Goal: Task Accomplishment & Management: Use online tool/utility

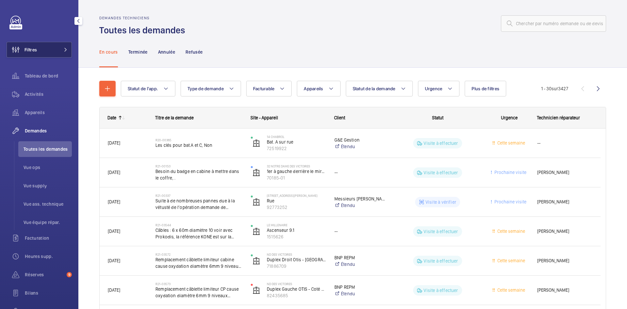
click at [54, 52] on button "Filtres" at bounding box center [39, 50] width 65 height 16
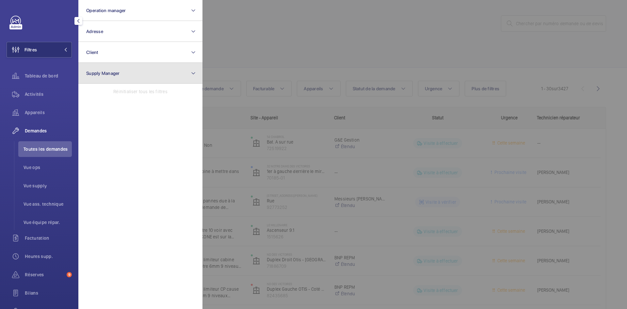
click at [117, 73] on span "Supply Manager" at bounding box center [103, 73] width 34 height 5
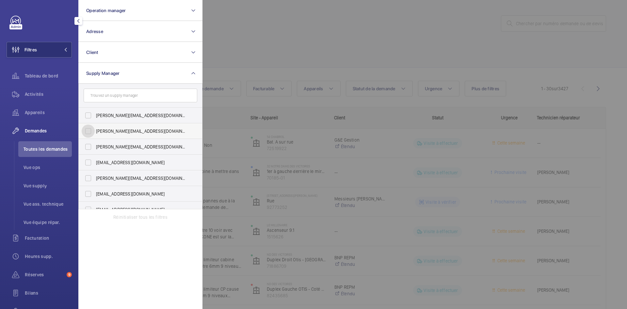
click at [87, 129] on input "[PERSON_NAME][EMAIL_ADDRESS][DOMAIN_NAME]" at bounding box center [88, 130] width 13 height 13
checkbox input "true"
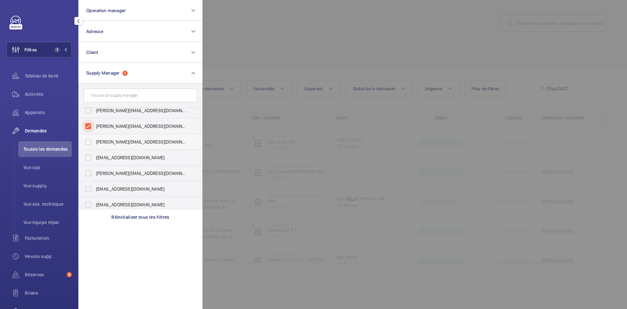
scroll to position [8, 0]
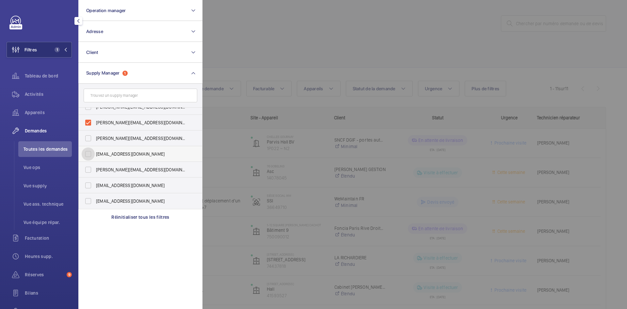
click at [86, 154] on input "[EMAIL_ADDRESS][DOMAIN_NAME]" at bounding box center [88, 153] width 13 height 13
checkbox input "true"
click at [87, 199] on input "[EMAIL_ADDRESS][DOMAIN_NAME]" at bounding box center [88, 200] width 13 height 13
checkbox input "true"
click at [266, 50] on div at bounding box center [516, 154] width 627 height 309
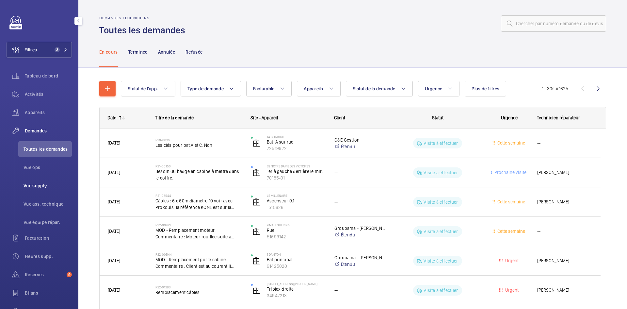
click at [40, 187] on span "Vue supply" at bounding box center [48, 185] width 48 height 7
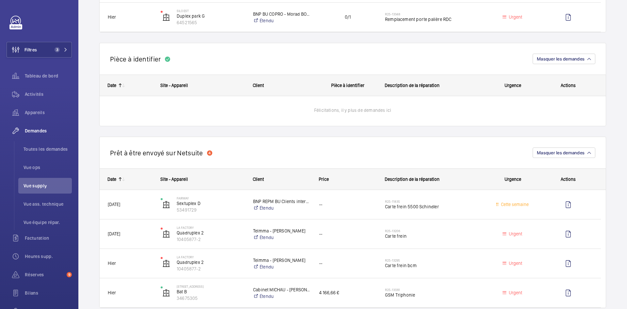
scroll to position [457, 0]
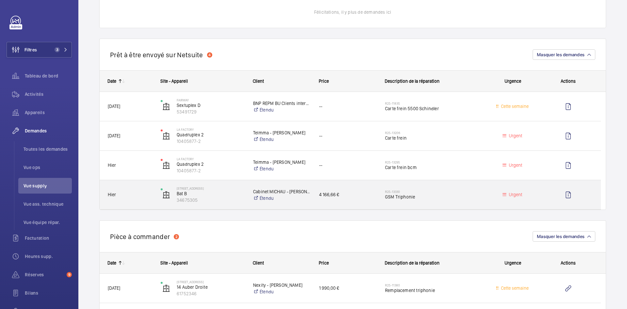
click at [142, 193] on span "Hier" at bounding box center [130, 195] width 44 height 8
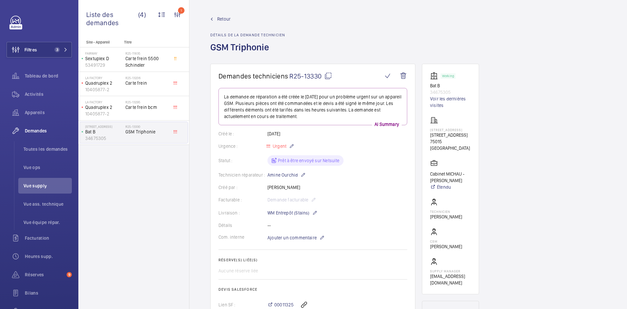
click at [224, 20] on span "Retour" at bounding box center [223, 19] width 13 height 7
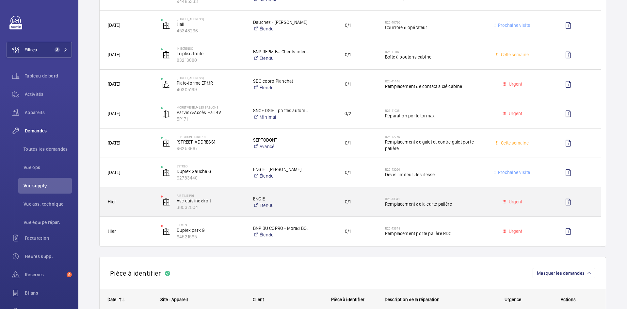
scroll to position [229, 0]
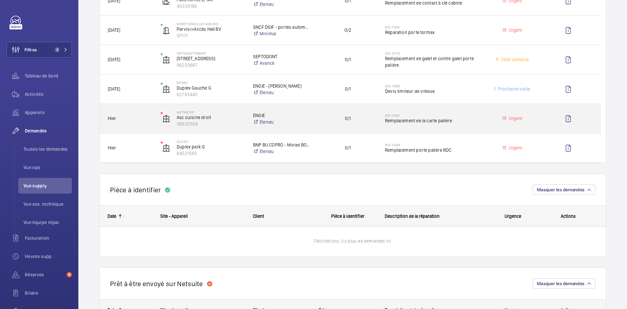
click at [151, 120] on span "Hier" at bounding box center [130, 119] width 44 height 8
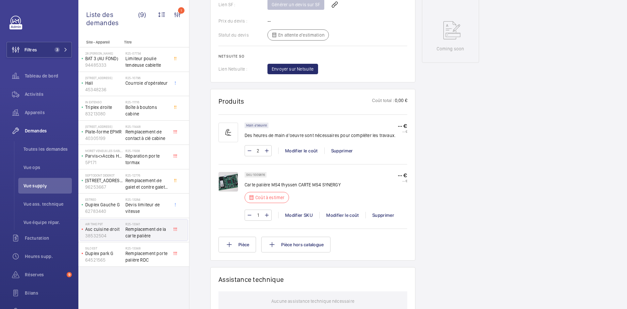
scroll to position [327, 0]
click at [236, 176] on img at bounding box center [229, 181] width 20 height 20
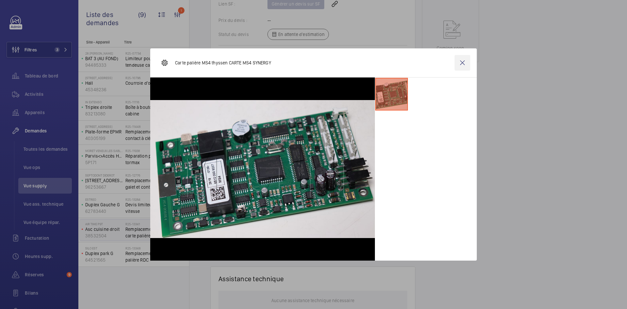
click at [459, 65] on wm-front-icon-button at bounding box center [463, 63] width 16 height 16
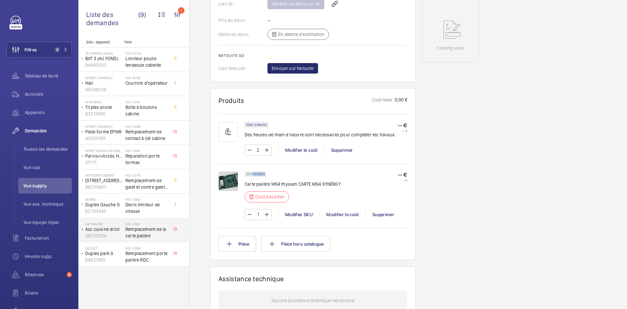
drag, startPoint x: 264, startPoint y: 168, endPoint x: 253, endPoint y: 168, distance: 11.5
click at [253, 171] on div "SKU 1009816" at bounding box center [256, 174] width 22 height 6
copy p "1009816"
click at [340, 211] on div "Modifier le coût" at bounding box center [342, 214] width 46 height 7
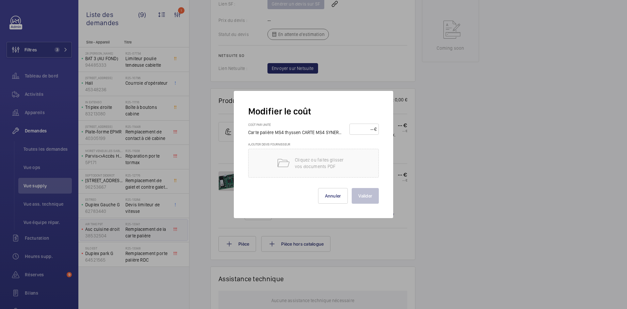
click at [366, 129] on input "number" at bounding box center [363, 129] width 23 height 10
type input "1650"
click at [365, 198] on button "Valider" at bounding box center [365, 196] width 27 height 16
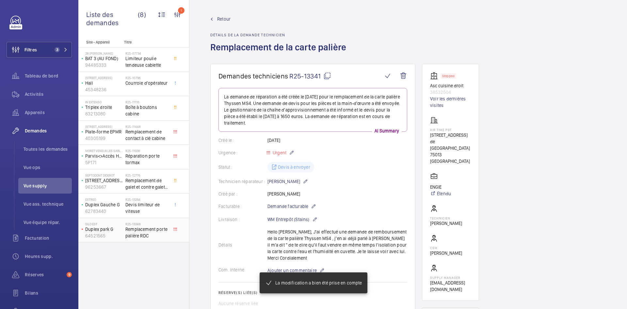
click at [121, 229] on p "Duplex park G" at bounding box center [104, 229] width 38 height 7
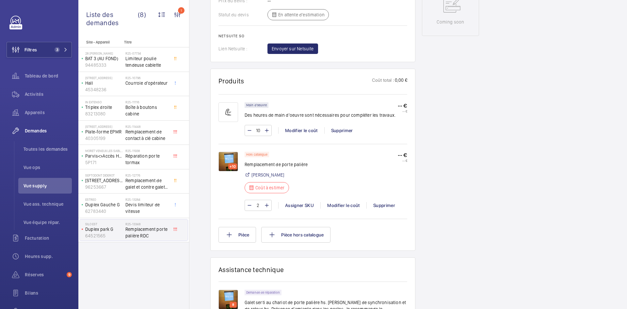
scroll to position [353, 0]
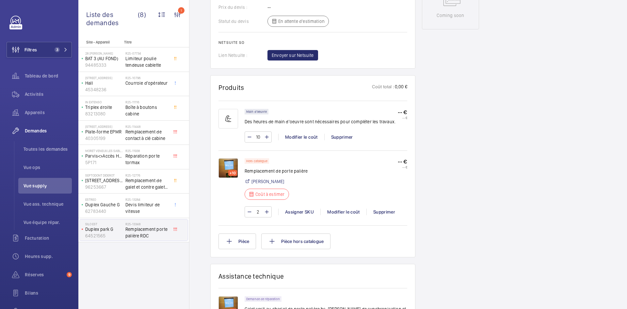
click at [228, 159] on img at bounding box center [229, 168] width 20 height 20
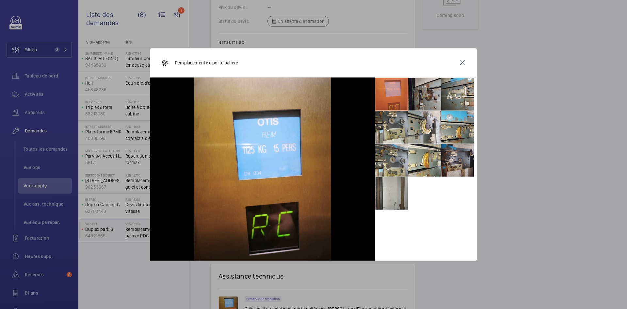
click at [426, 91] on li at bounding box center [424, 94] width 33 height 33
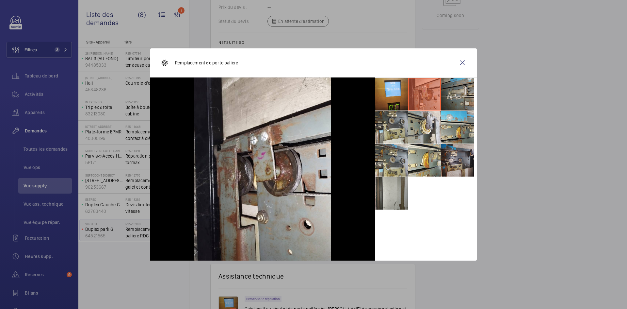
click at [456, 87] on li at bounding box center [457, 94] width 33 height 33
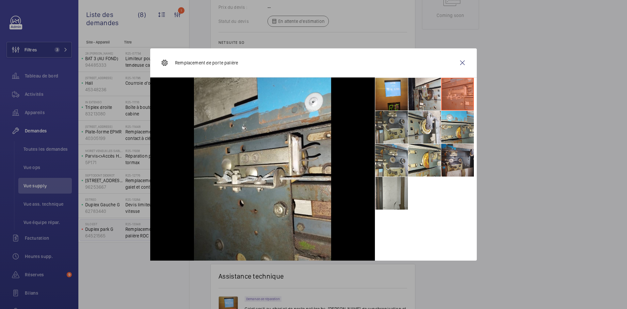
click at [383, 123] on li at bounding box center [391, 127] width 33 height 33
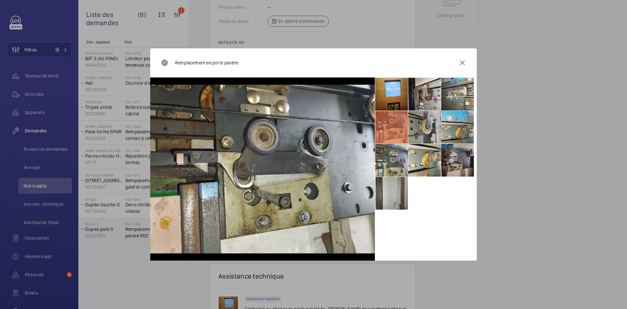
click at [427, 123] on li at bounding box center [424, 127] width 33 height 33
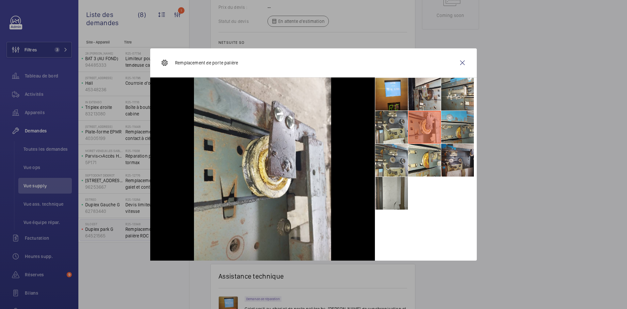
click at [459, 124] on li at bounding box center [457, 127] width 33 height 33
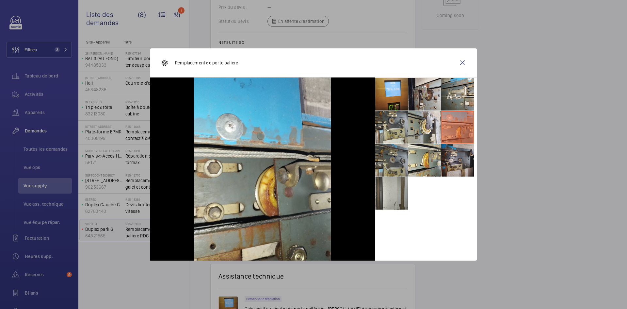
click at [397, 156] on li at bounding box center [391, 160] width 33 height 33
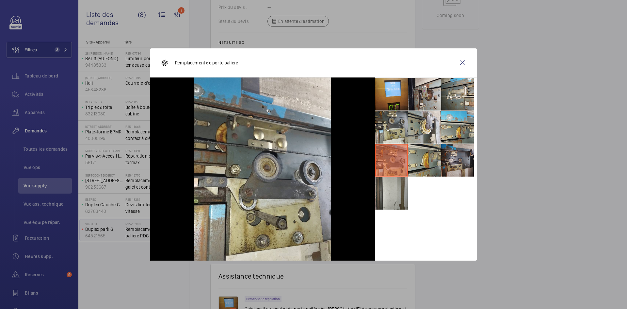
click at [429, 155] on li at bounding box center [424, 160] width 33 height 33
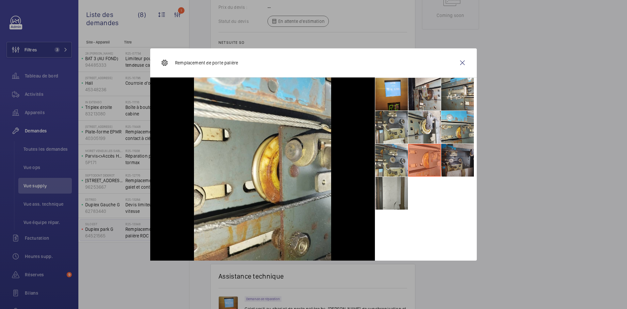
click at [463, 153] on li at bounding box center [457, 160] width 33 height 33
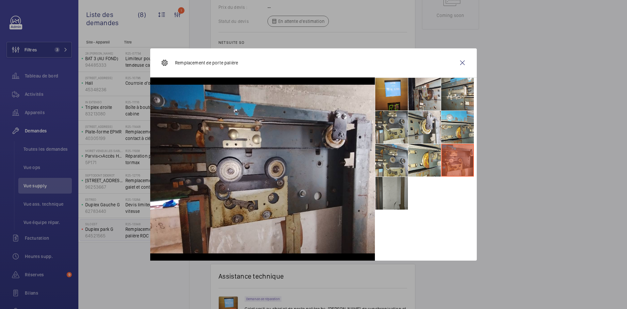
click at [383, 192] on li at bounding box center [391, 193] width 33 height 33
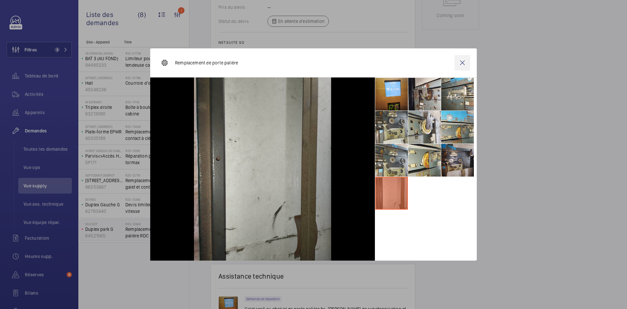
click at [464, 62] on wm-front-icon-button at bounding box center [463, 63] width 16 height 16
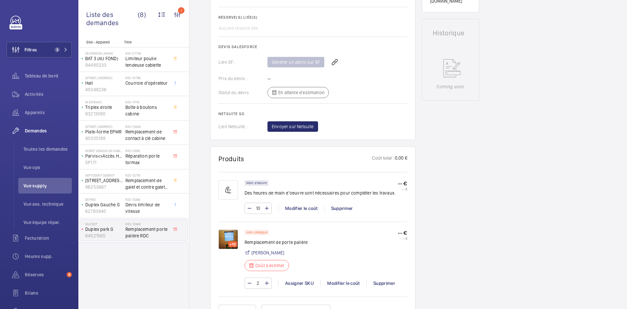
scroll to position [327, 0]
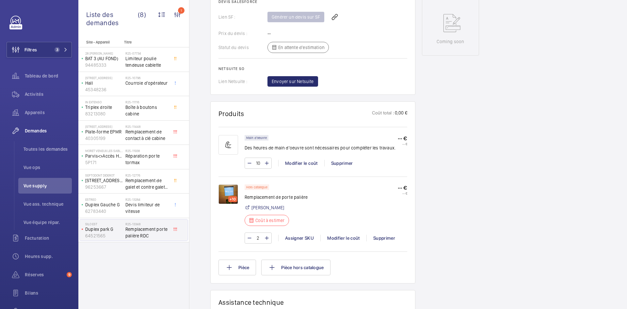
click at [230, 186] on img at bounding box center [229, 194] width 20 height 20
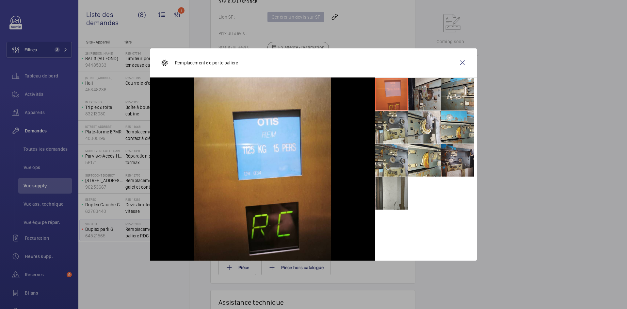
click at [420, 95] on li at bounding box center [424, 94] width 33 height 33
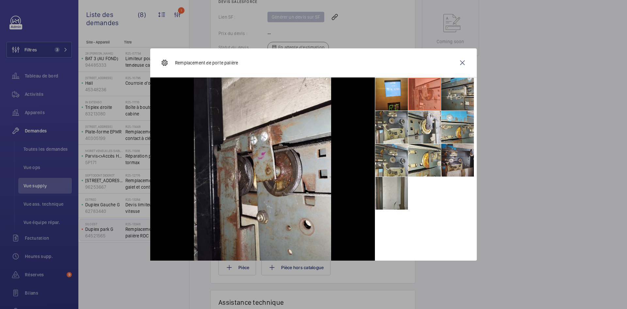
click at [457, 84] on li at bounding box center [457, 94] width 33 height 33
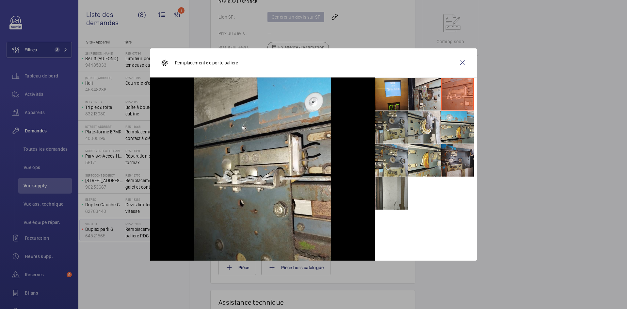
click at [379, 119] on li at bounding box center [391, 127] width 33 height 33
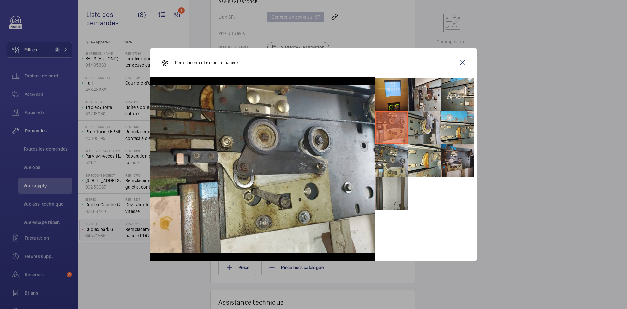
click at [431, 122] on li at bounding box center [424, 127] width 33 height 33
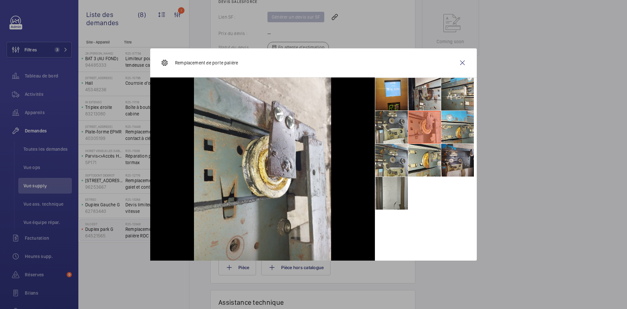
click at [474, 122] on ul at bounding box center [426, 143] width 102 height 132
click at [464, 128] on li at bounding box center [457, 127] width 33 height 33
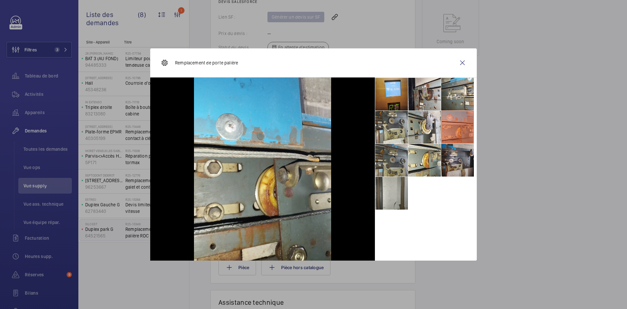
click at [382, 159] on li at bounding box center [391, 160] width 33 height 33
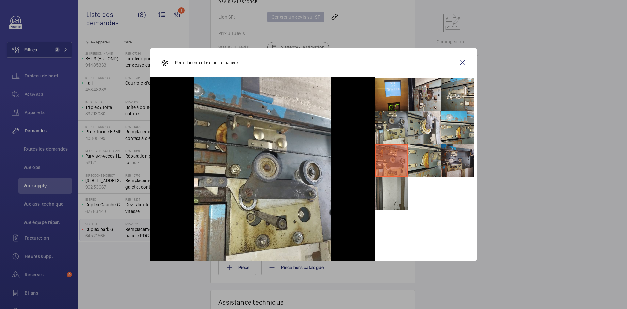
click at [412, 154] on li at bounding box center [424, 160] width 33 height 33
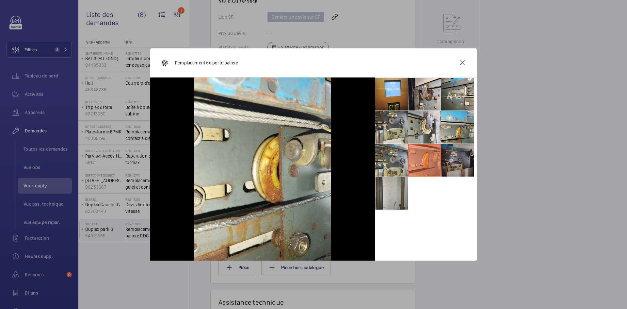
click at [451, 156] on li at bounding box center [457, 160] width 33 height 33
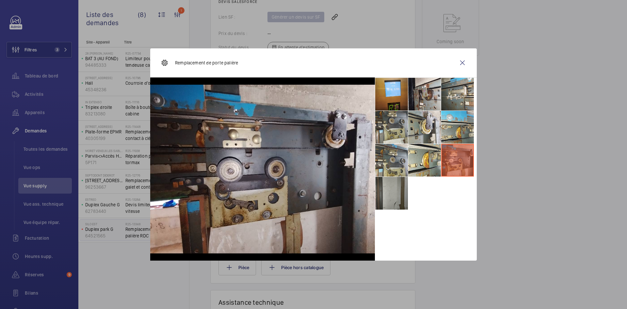
click at [390, 192] on li at bounding box center [391, 193] width 33 height 33
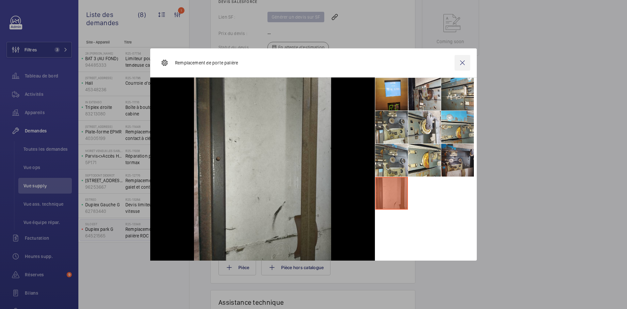
click at [463, 63] on wm-front-icon-button at bounding box center [463, 63] width 16 height 16
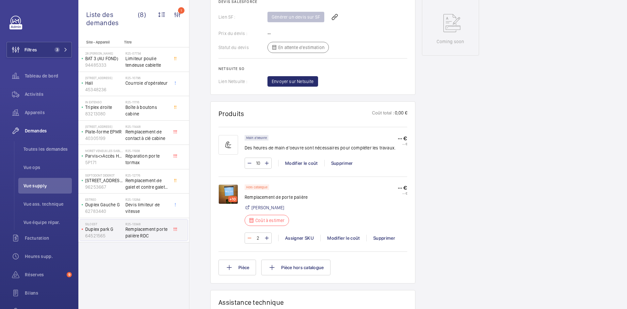
click at [250, 234] on mat-icon at bounding box center [249, 238] width 5 height 8
type input "1"
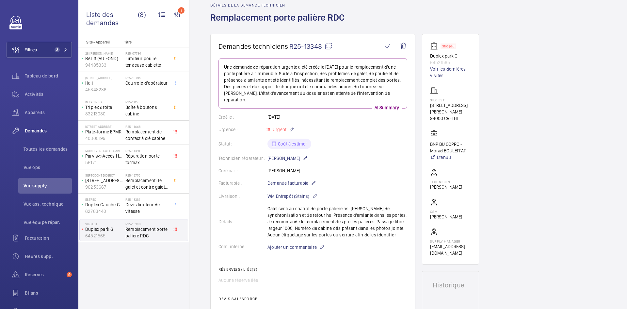
scroll to position [0, 0]
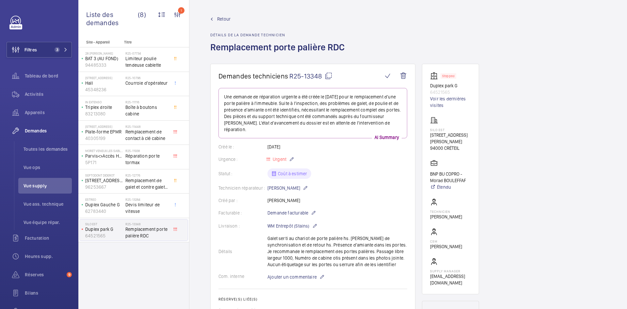
click at [330, 75] on mat-icon at bounding box center [329, 76] width 8 height 8
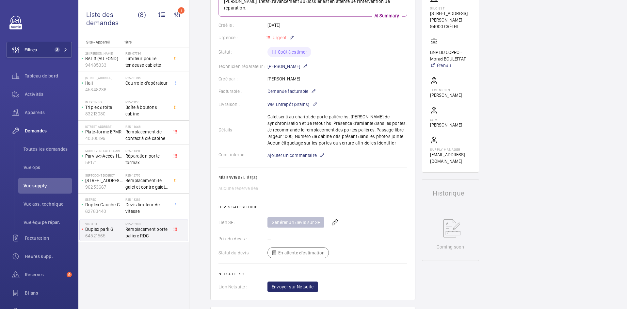
scroll to position [131, 0]
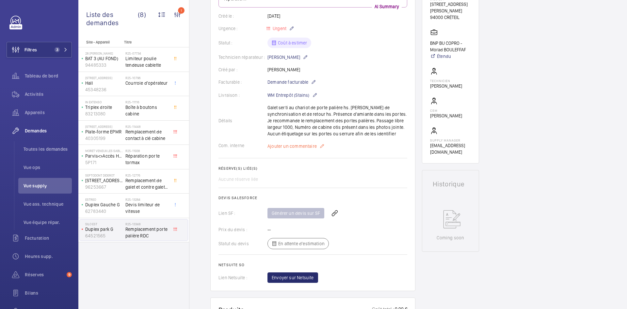
click at [289, 143] on span "Ajouter un commentaire" at bounding box center [292, 146] width 49 height 7
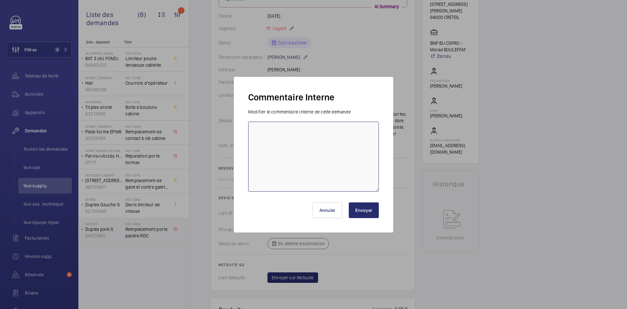
click at [283, 135] on textarea at bounding box center [313, 157] width 131 height 70
type textarea "BY-07/10 demande de devis envoyée au fournisseur [PERSON_NAME] & [PERSON_NAME] …"
click at [366, 210] on button "Envoyer" at bounding box center [364, 210] width 30 height 16
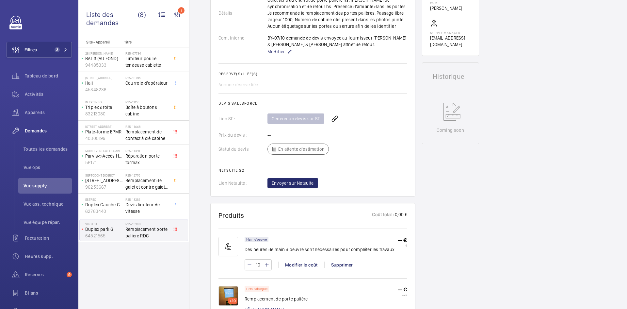
scroll to position [144, 0]
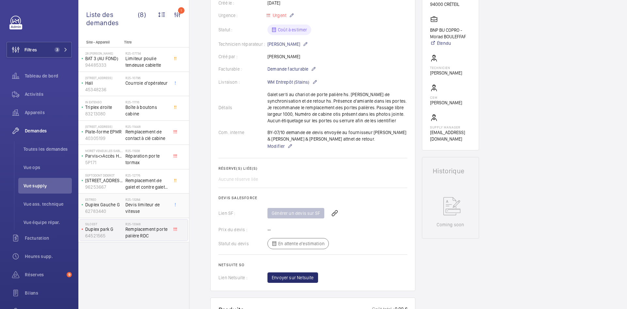
click at [117, 202] on p "Duplex Gauche G" at bounding box center [104, 204] width 38 height 7
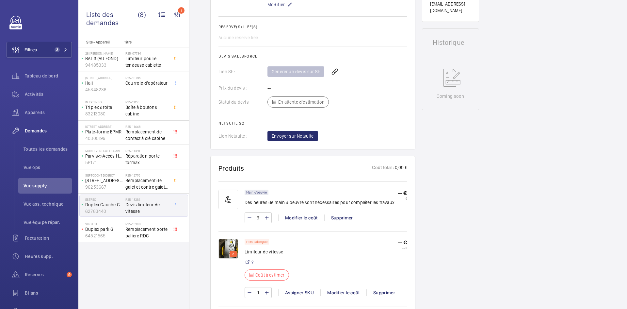
scroll to position [359, 0]
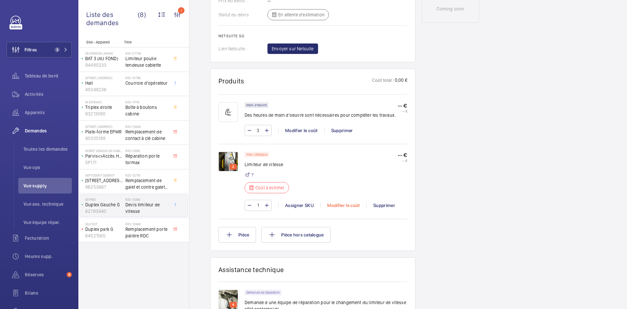
click at [349, 205] on div "Modifier le coût" at bounding box center [343, 205] width 46 height 7
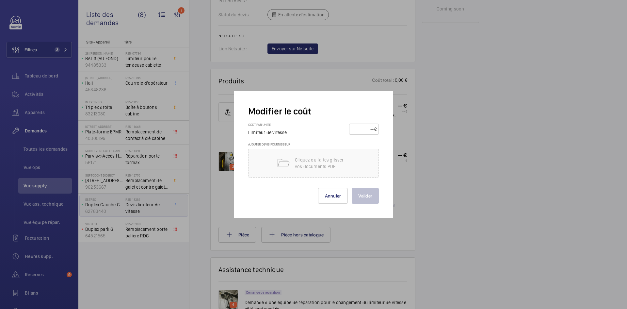
click at [363, 128] on input "number" at bounding box center [362, 129] width 23 height 10
type input "1260"
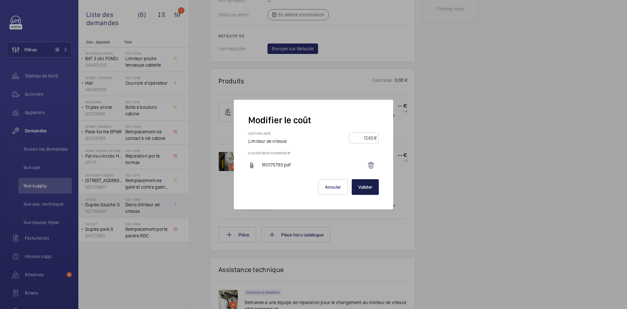
click at [371, 186] on button "Valider" at bounding box center [365, 187] width 27 height 16
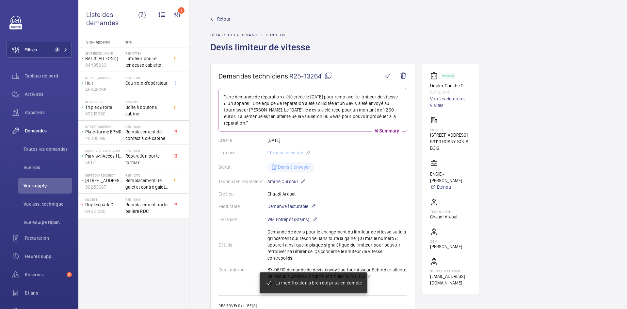
click at [228, 17] on span "Retour" at bounding box center [223, 19] width 13 height 7
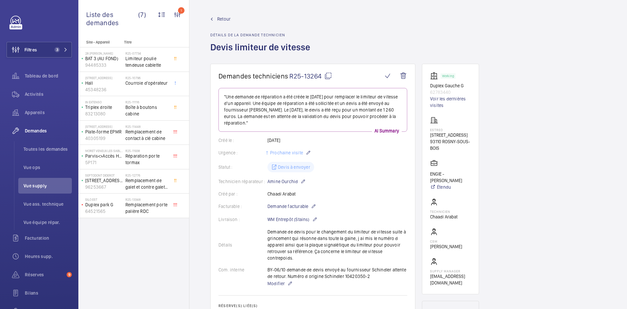
click at [226, 19] on span "Retour" at bounding box center [223, 19] width 13 height 7
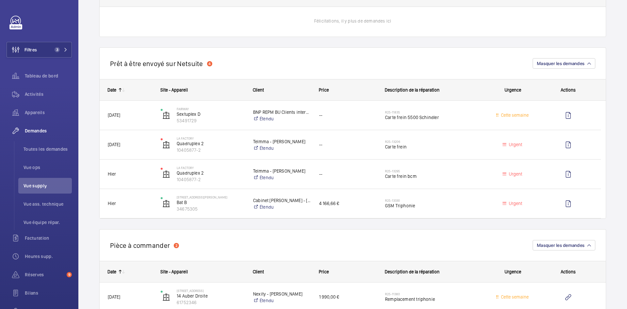
scroll to position [359, 0]
